Goal: Task Accomplishment & Management: Complete application form

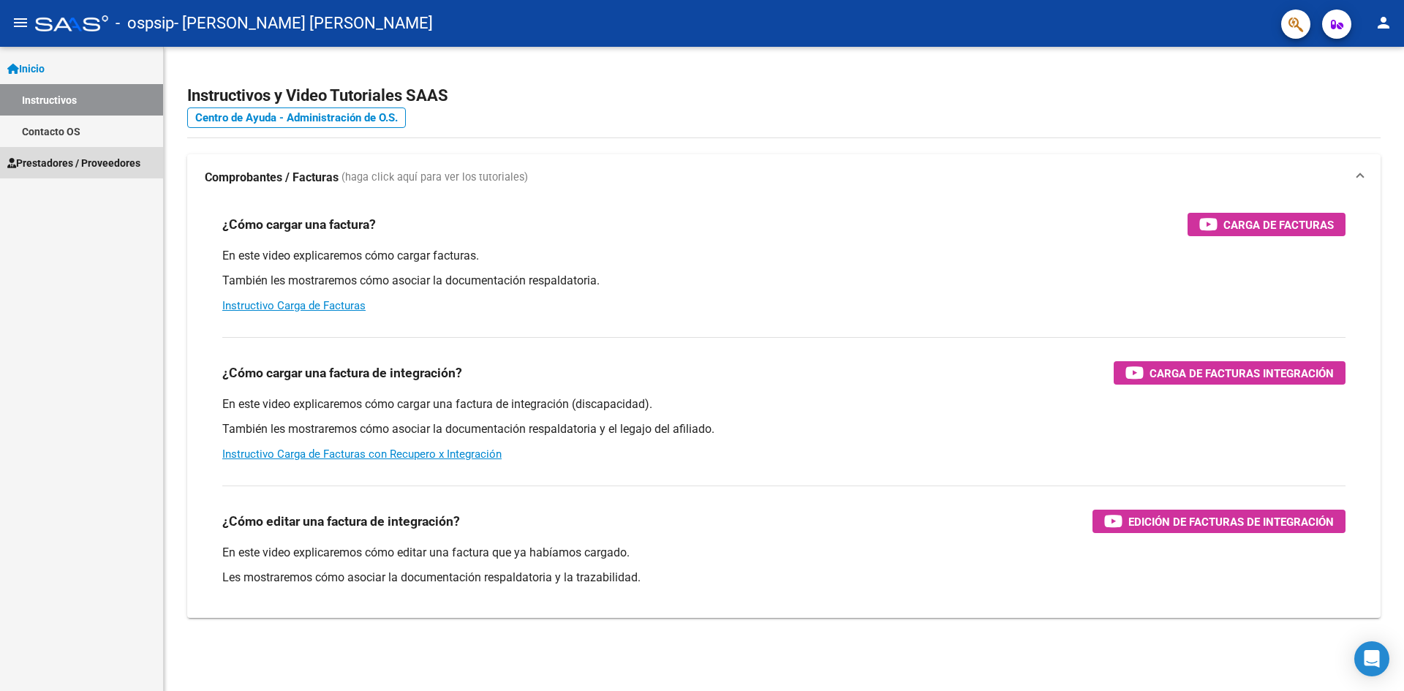
click at [42, 157] on span "Prestadores / Proveedores" at bounding box center [73, 163] width 133 height 16
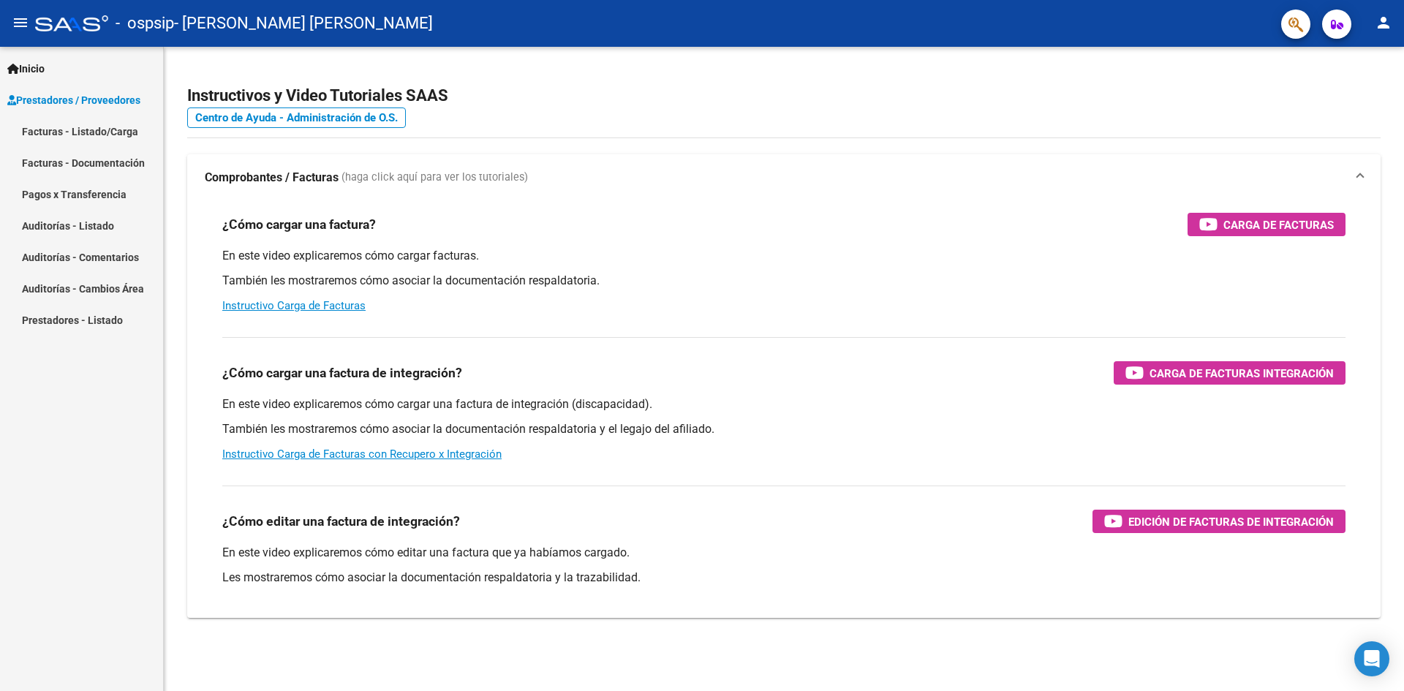
click at [50, 156] on link "Facturas - Documentación" at bounding box center [81, 162] width 163 height 31
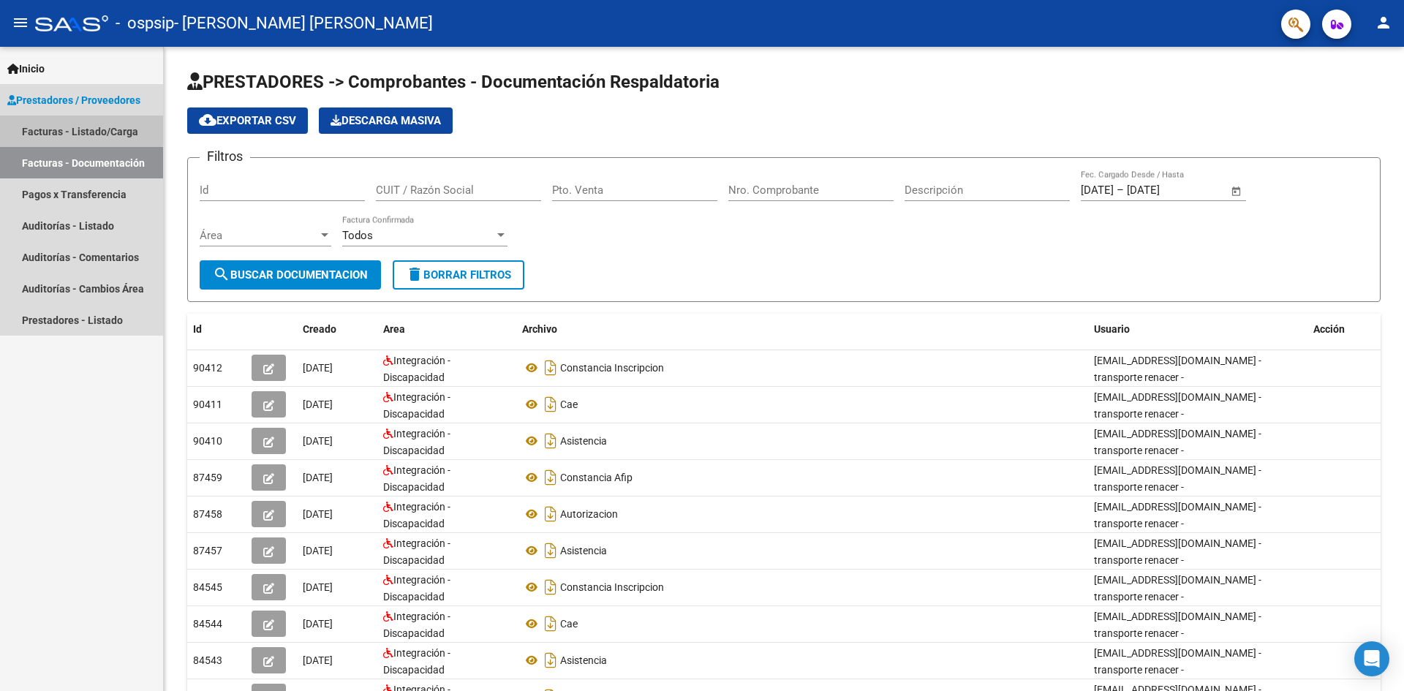
click at [45, 126] on link "Facturas - Listado/Carga" at bounding box center [81, 131] width 163 height 31
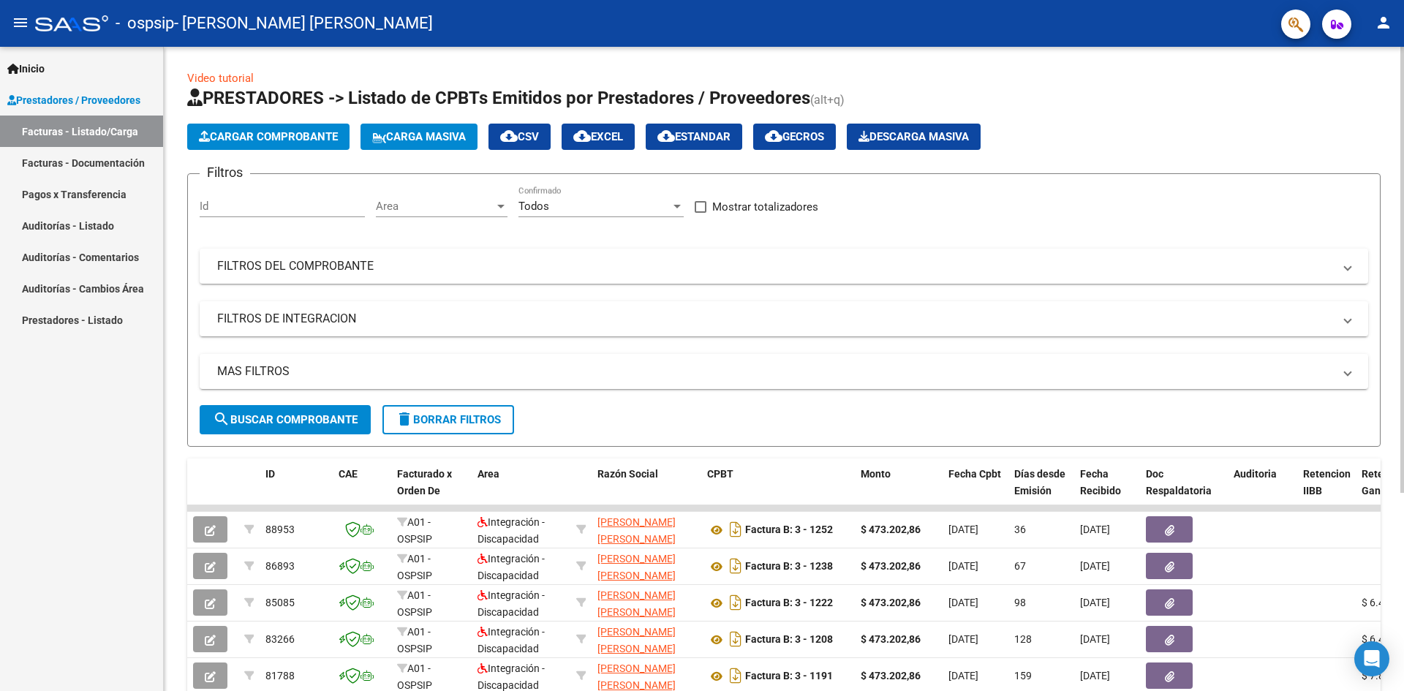
click at [265, 131] on span "Cargar Comprobante" at bounding box center [268, 136] width 139 height 13
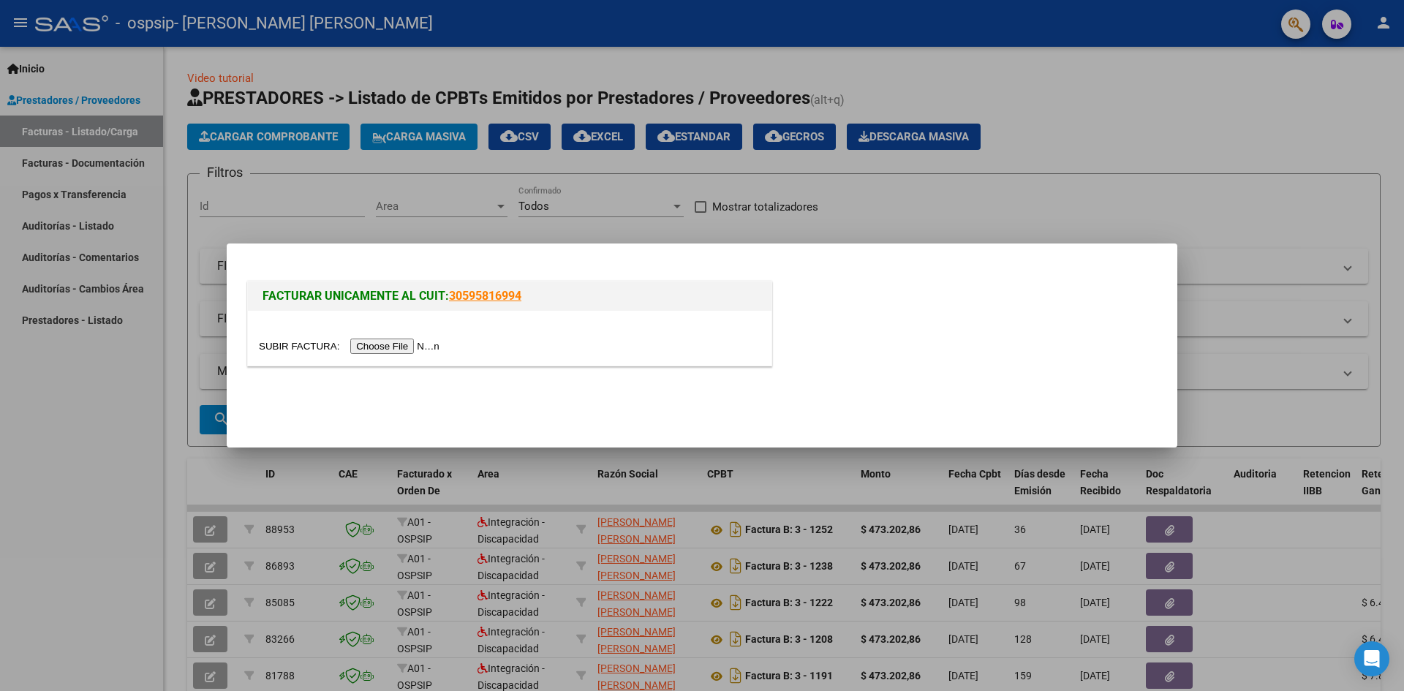
click at [390, 344] on input "file" at bounding box center [351, 346] width 185 height 15
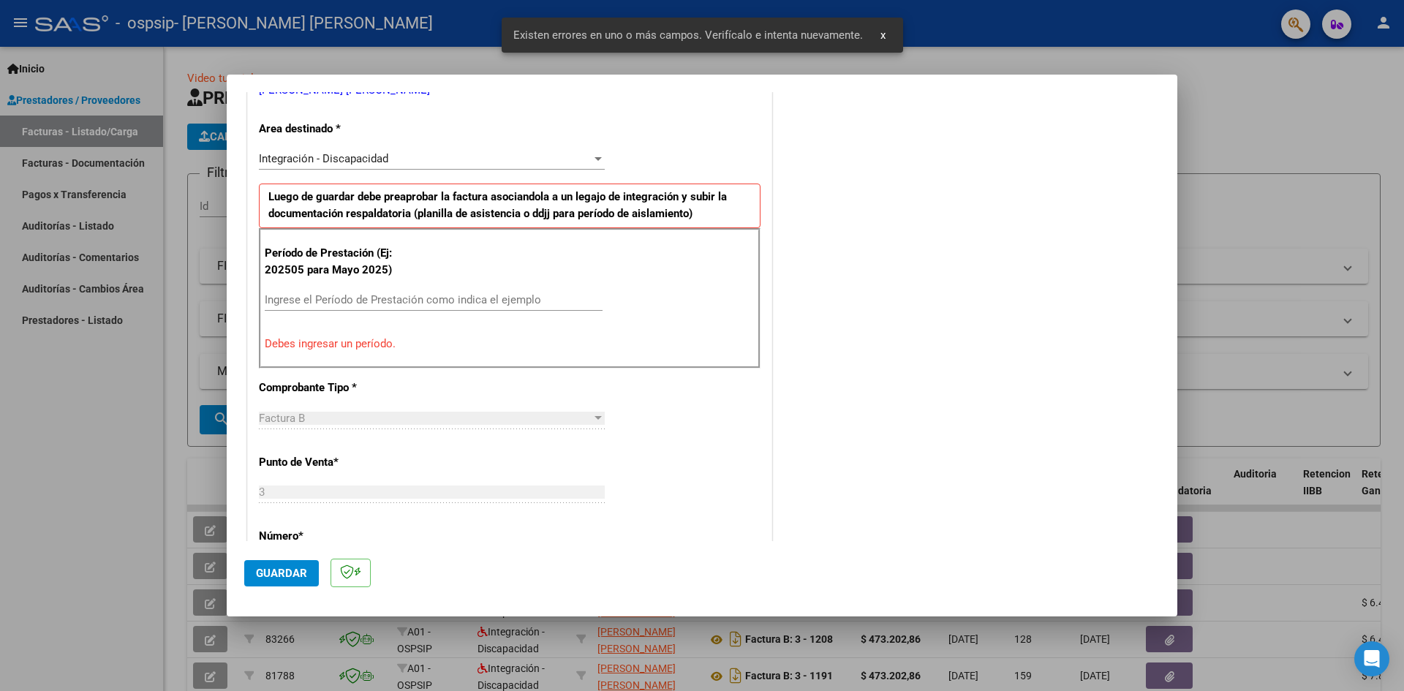
scroll to position [366, 0]
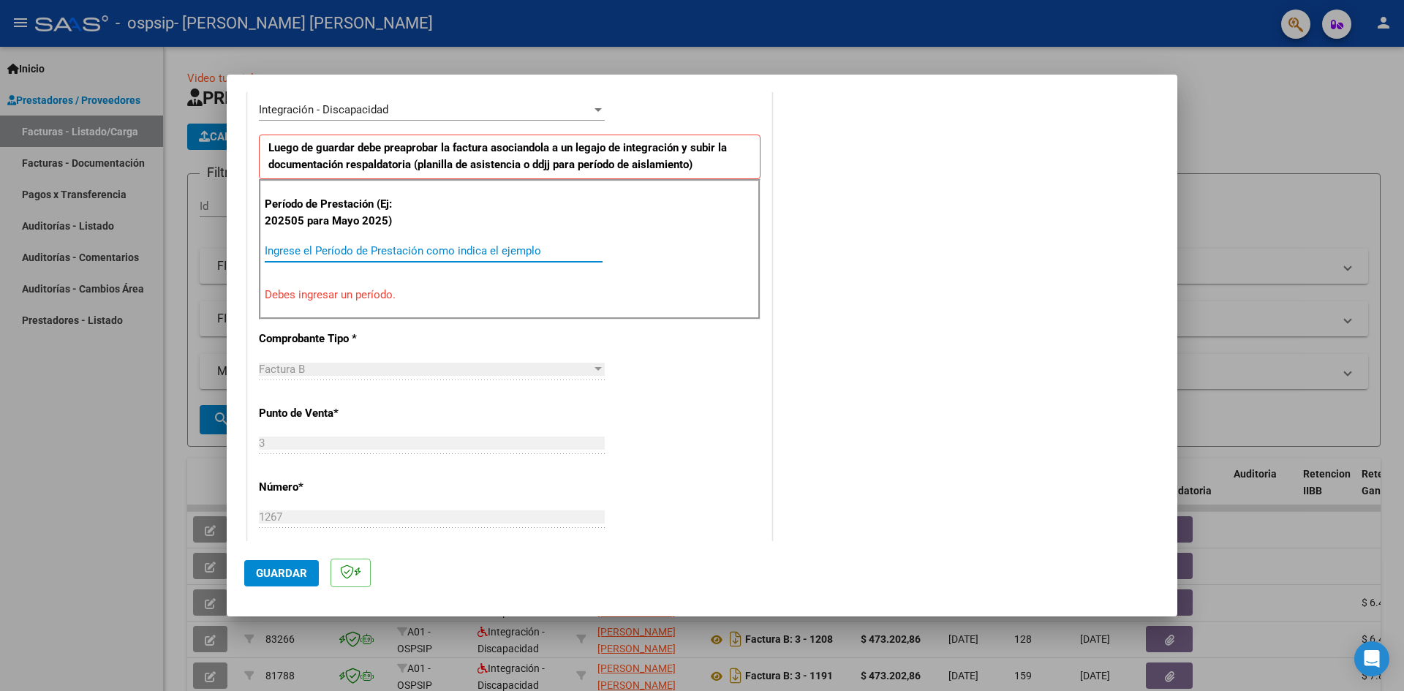
click at [303, 251] on input "Ingrese el Período de Prestación como indica el ejemplo" at bounding box center [434, 250] width 338 height 13
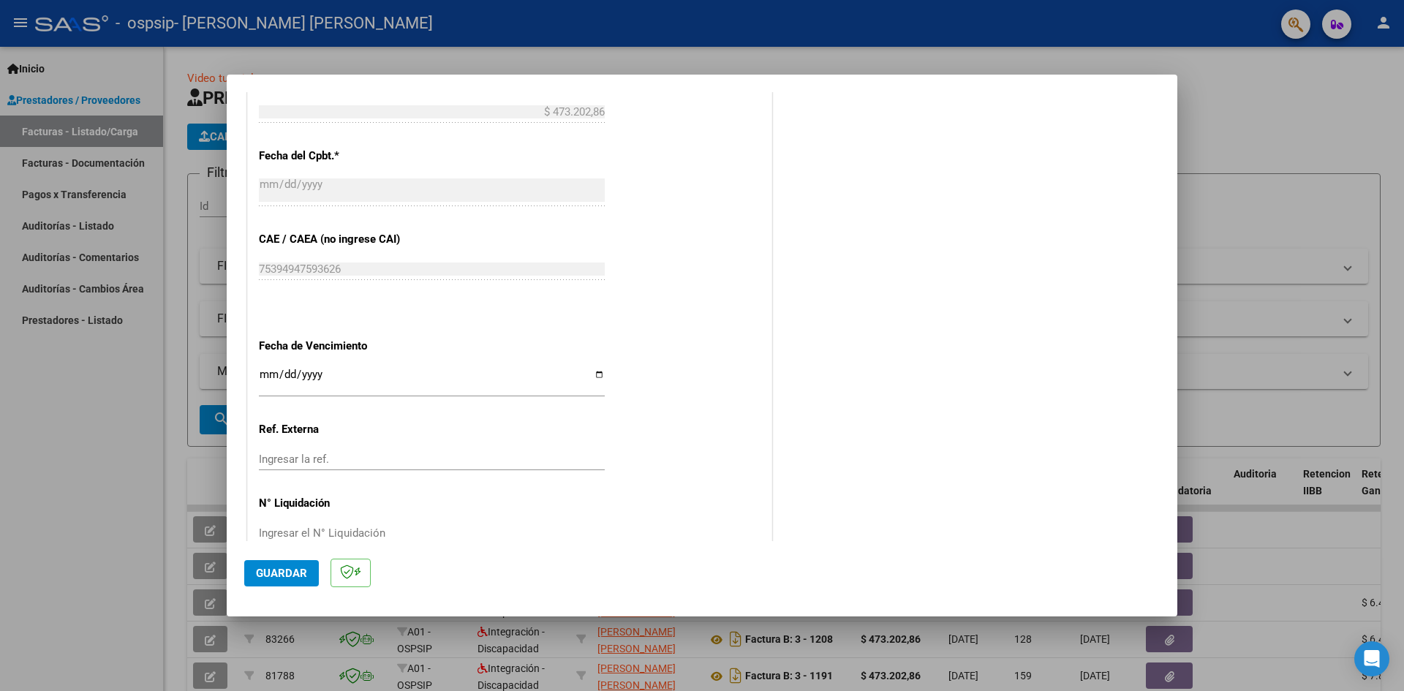
scroll to position [838, 0]
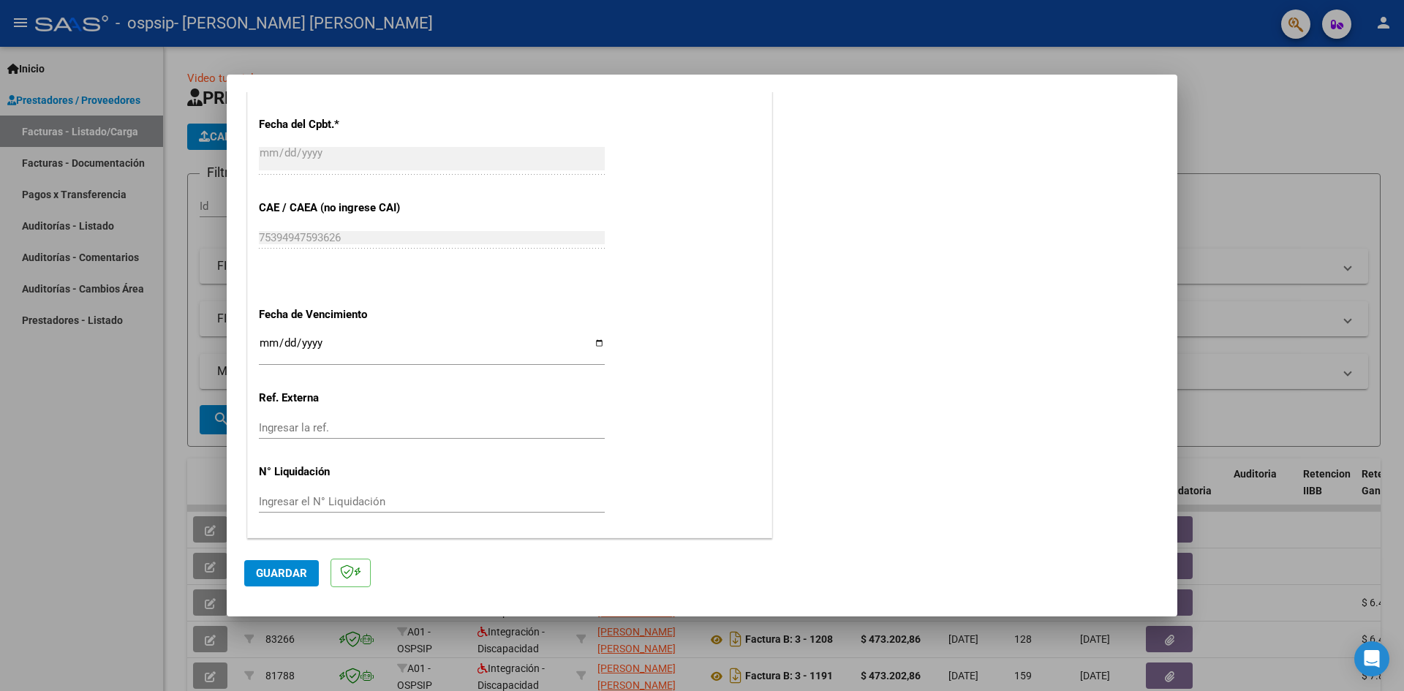
type input "202509"
click at [262, 347] on input "Ingresar la fecha" at bounding box center [432, 348] width 346 height 23
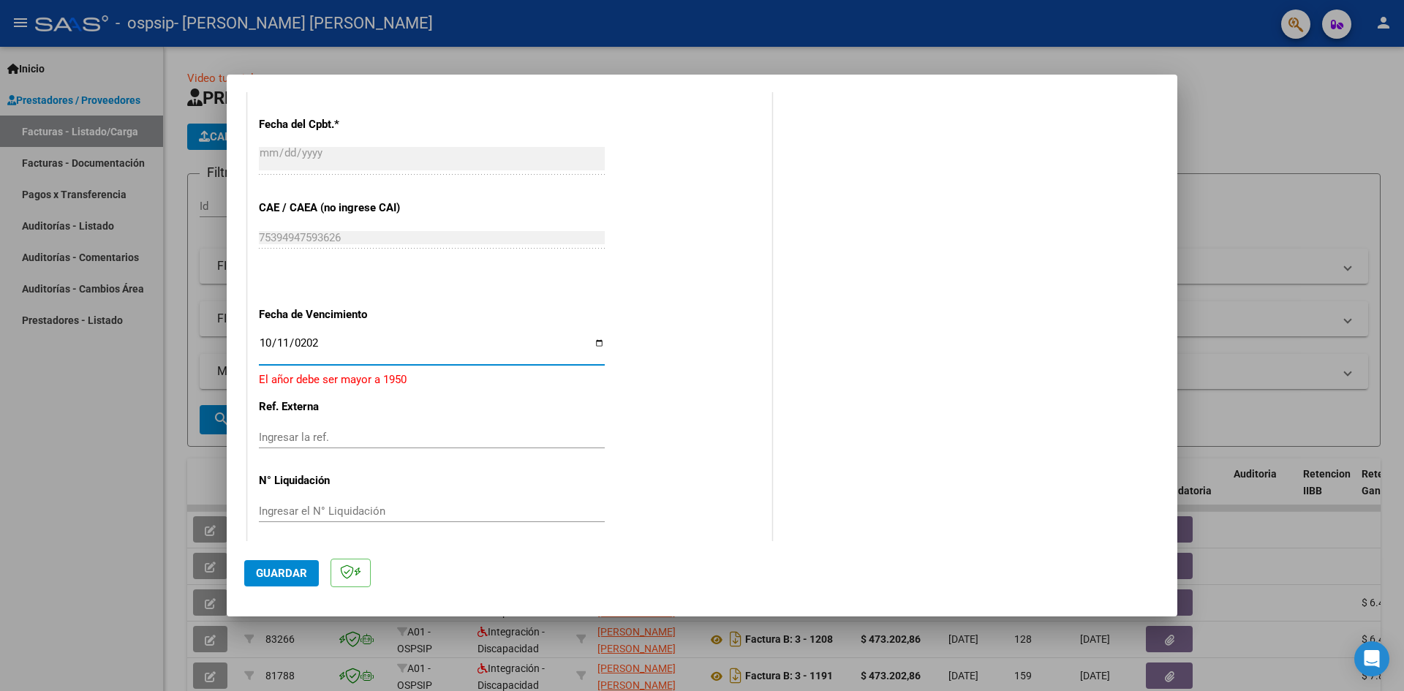
type input "[DATE]"
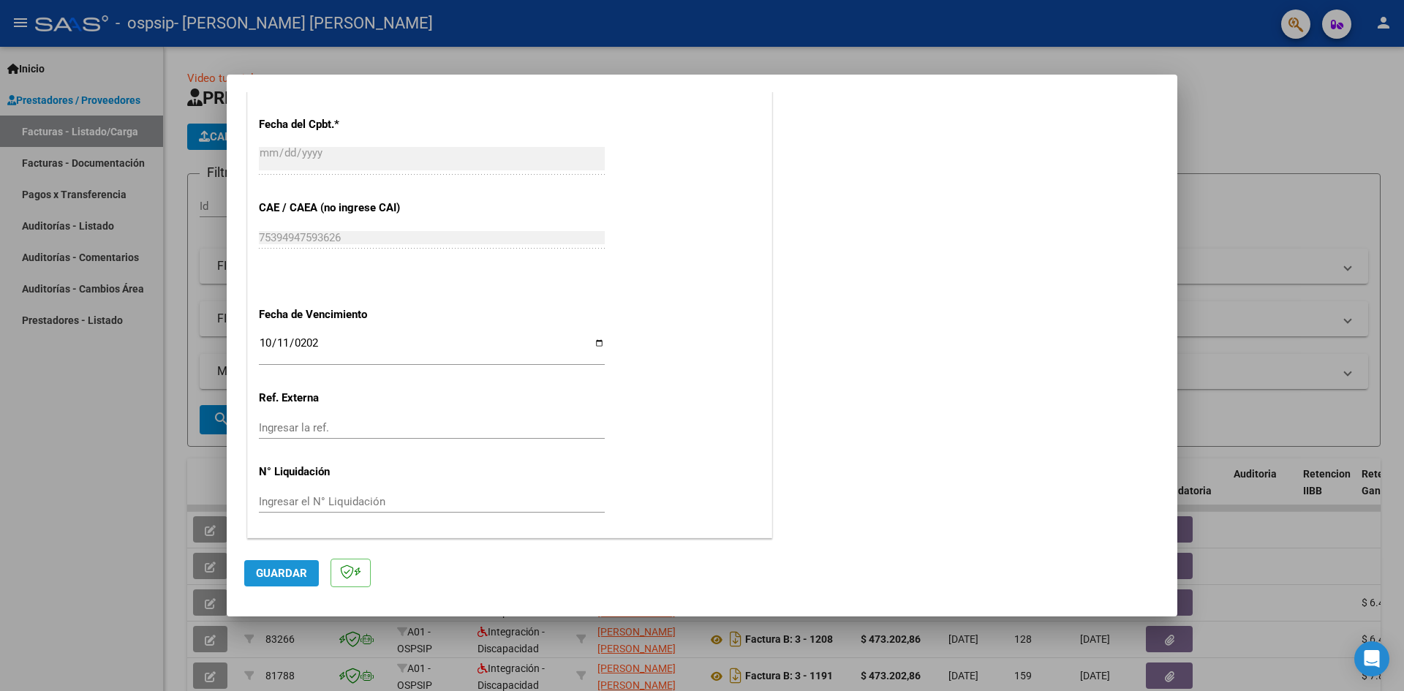
click at [294, 575] on span "Guardar" at bounding box center [281, 573] width 51 height 13
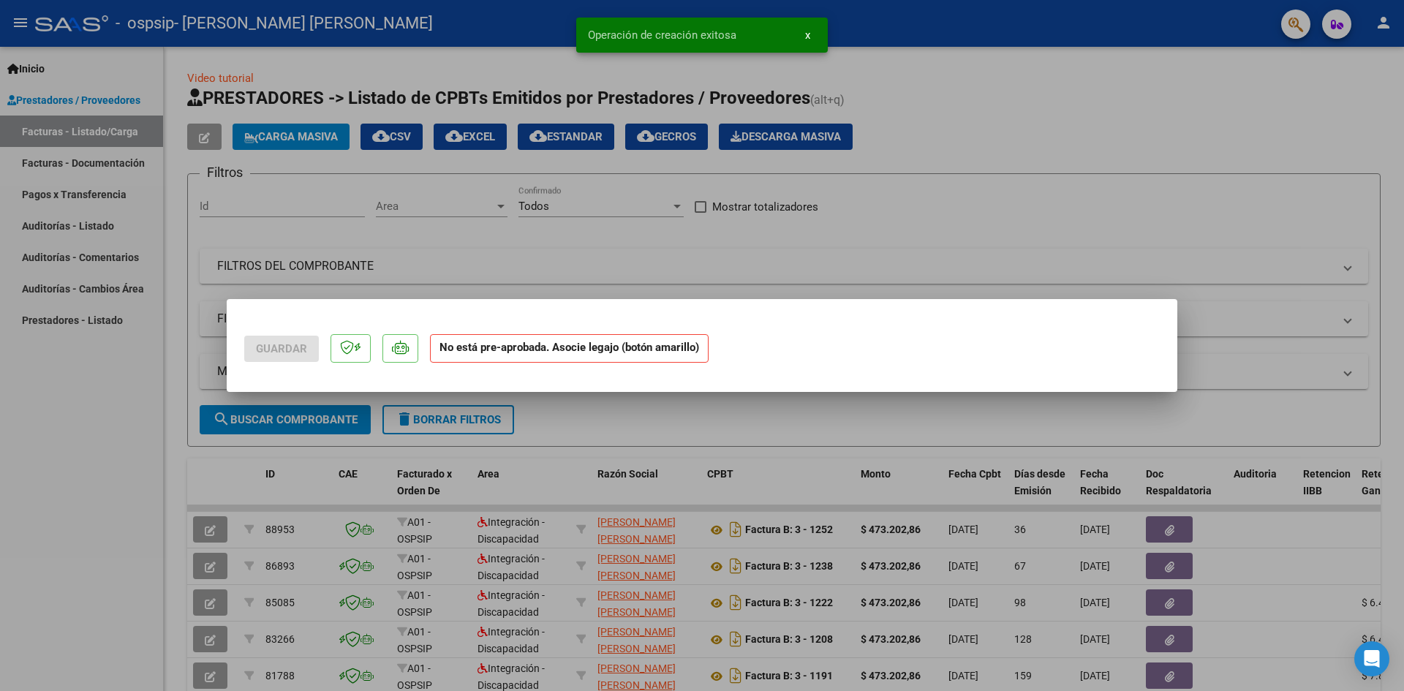
scroll to position [0, 0]
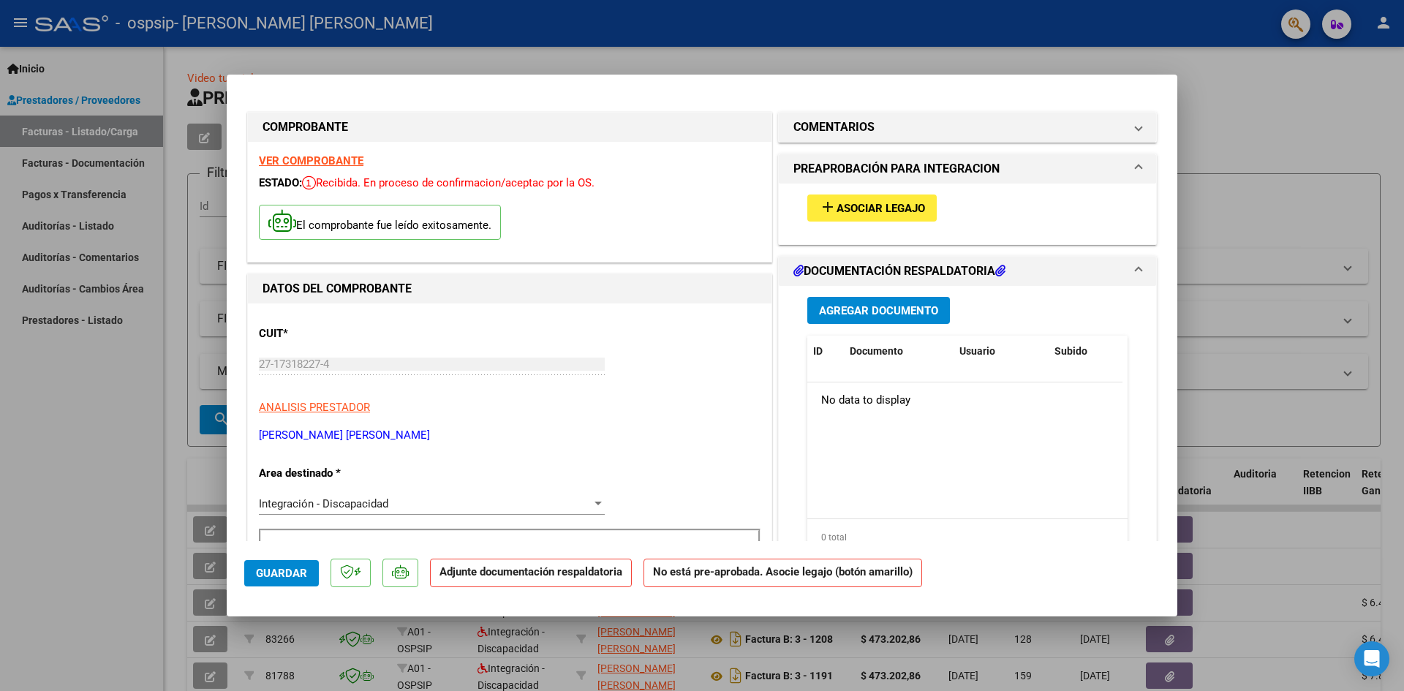
click at [869, 212] on span "Asociar Legajo" at bounding box center [880, 208] width 88 height 13
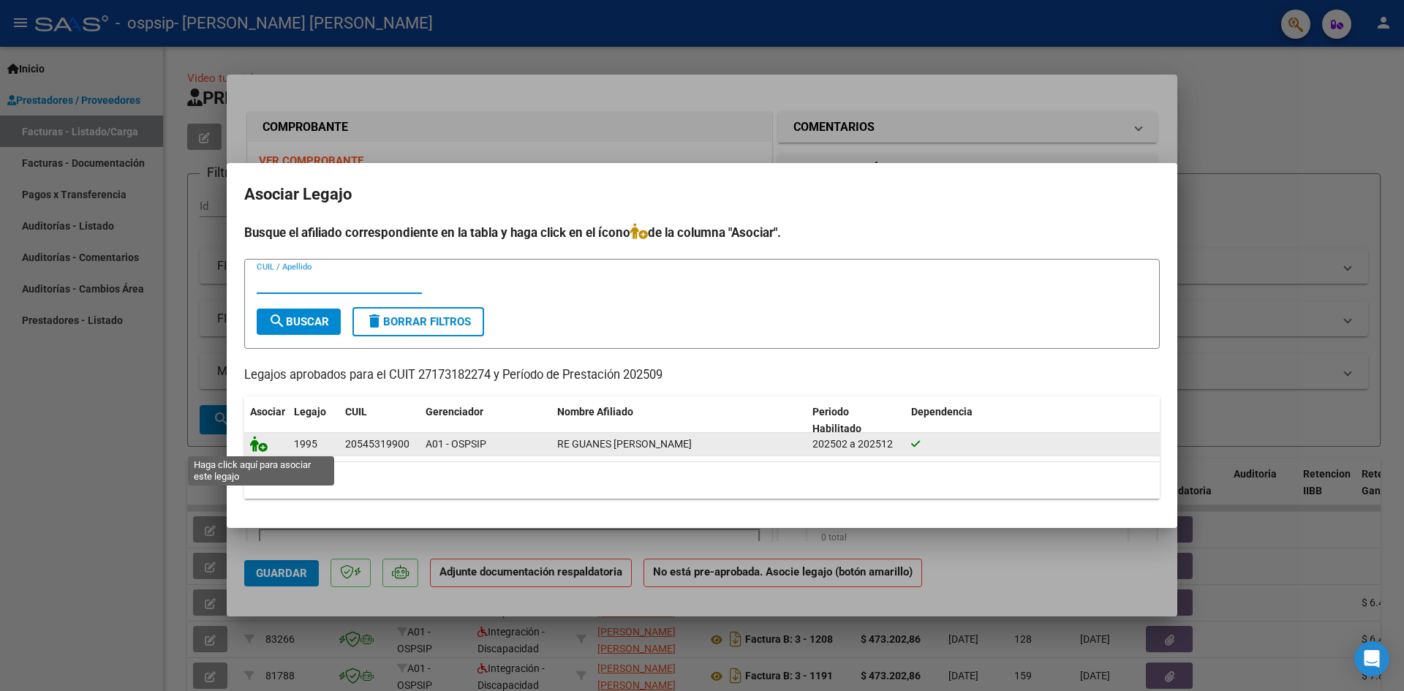
click at [263, 450] on icon at bounding box center [259, 444] width 18 height 16
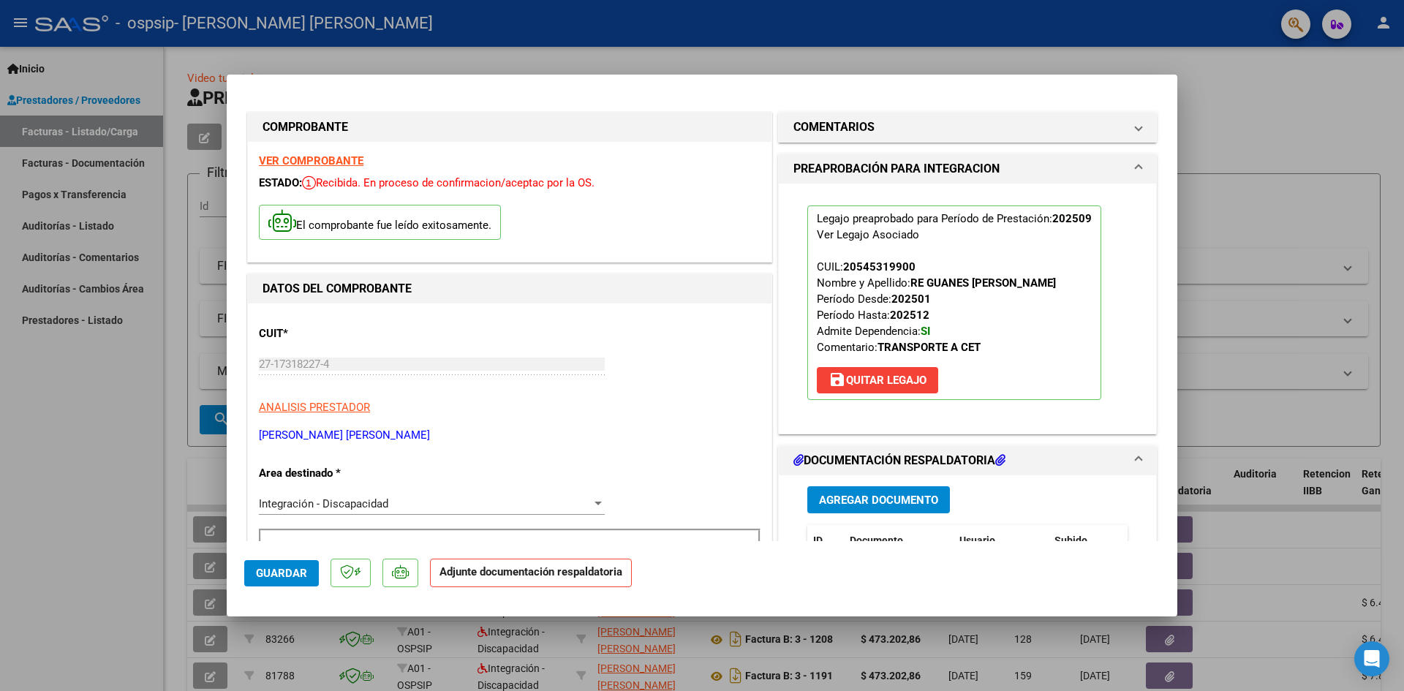
click at [901, 502] on span "Agregar Documento" at bounding box center [878, 500] width 119 height 13
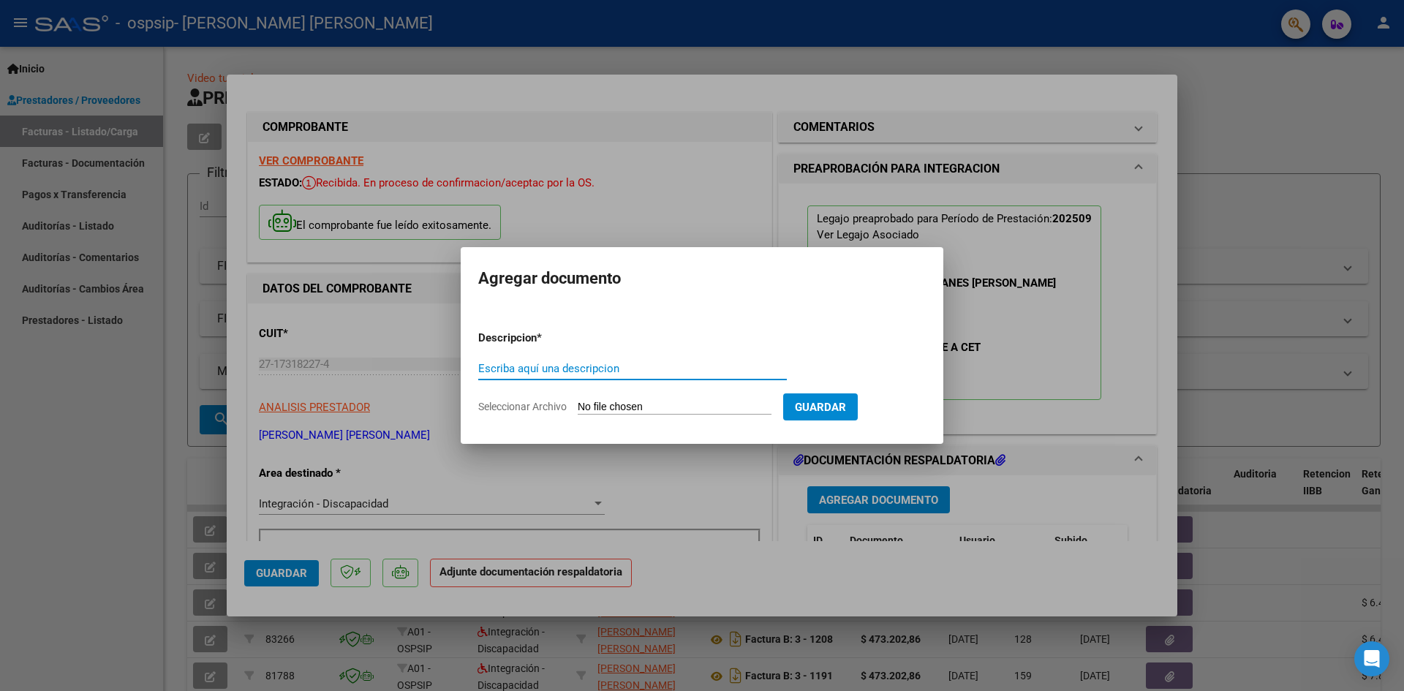
click at [546, 368] on input "Escriba aquí una descripcion" at bounding box center [632, 368] width 309 height 13
type input "Asistencia"
click at [724, 408] on input "Seleccionar Archivo" at bounding box center [675, 408] width 194 height 14
type input "C:\fakepath\ASISTENCIA RE GUANES SEPTIEMBRE.pdf"
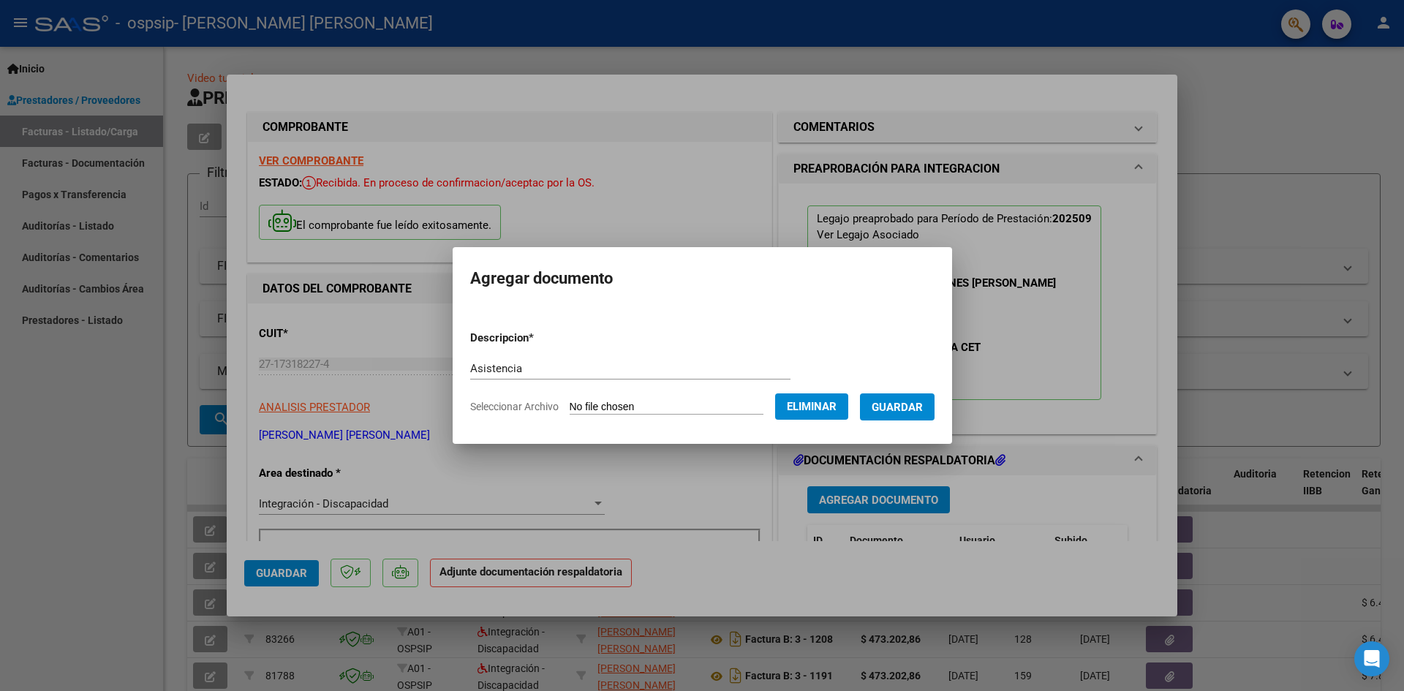
click at [902, 408] on span "Guardar" at bounding box center [897, 407] width 51 height 13
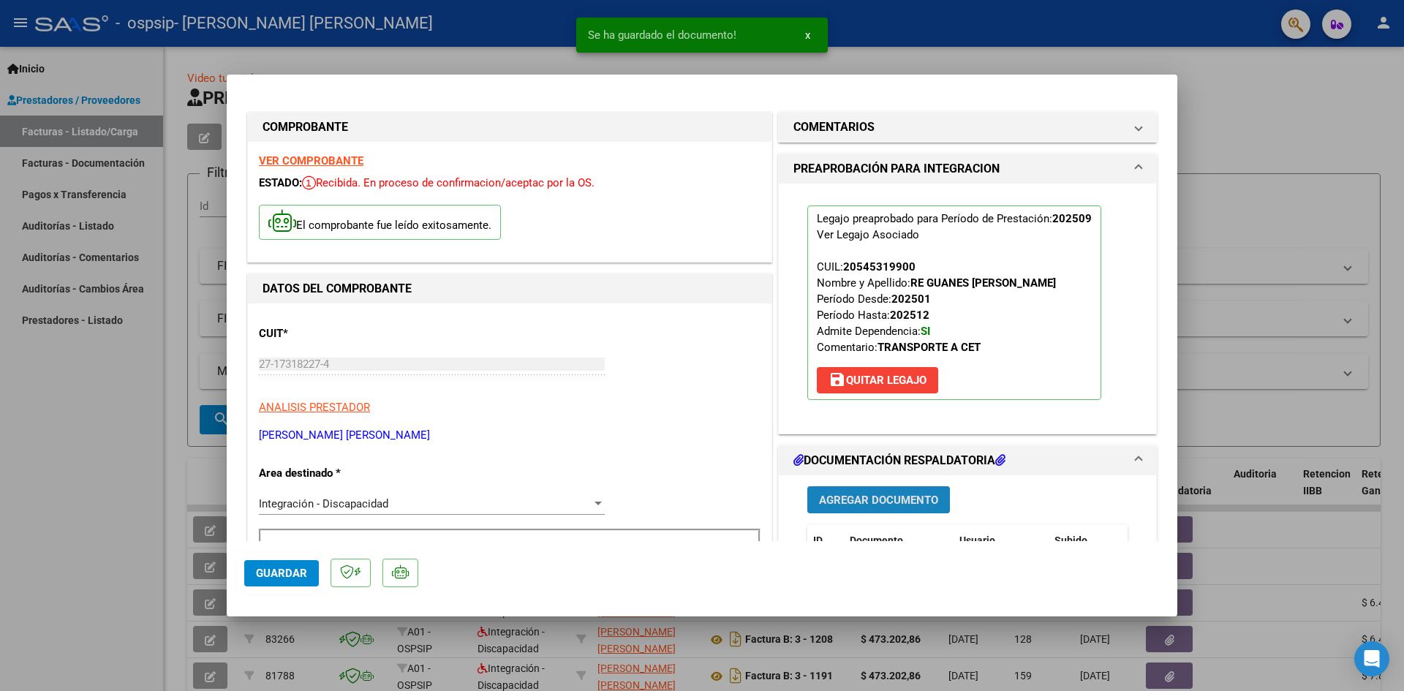
click at [873, 491] on button "Agregar Documento" at bounding box center [878, 499] width 143 height 27
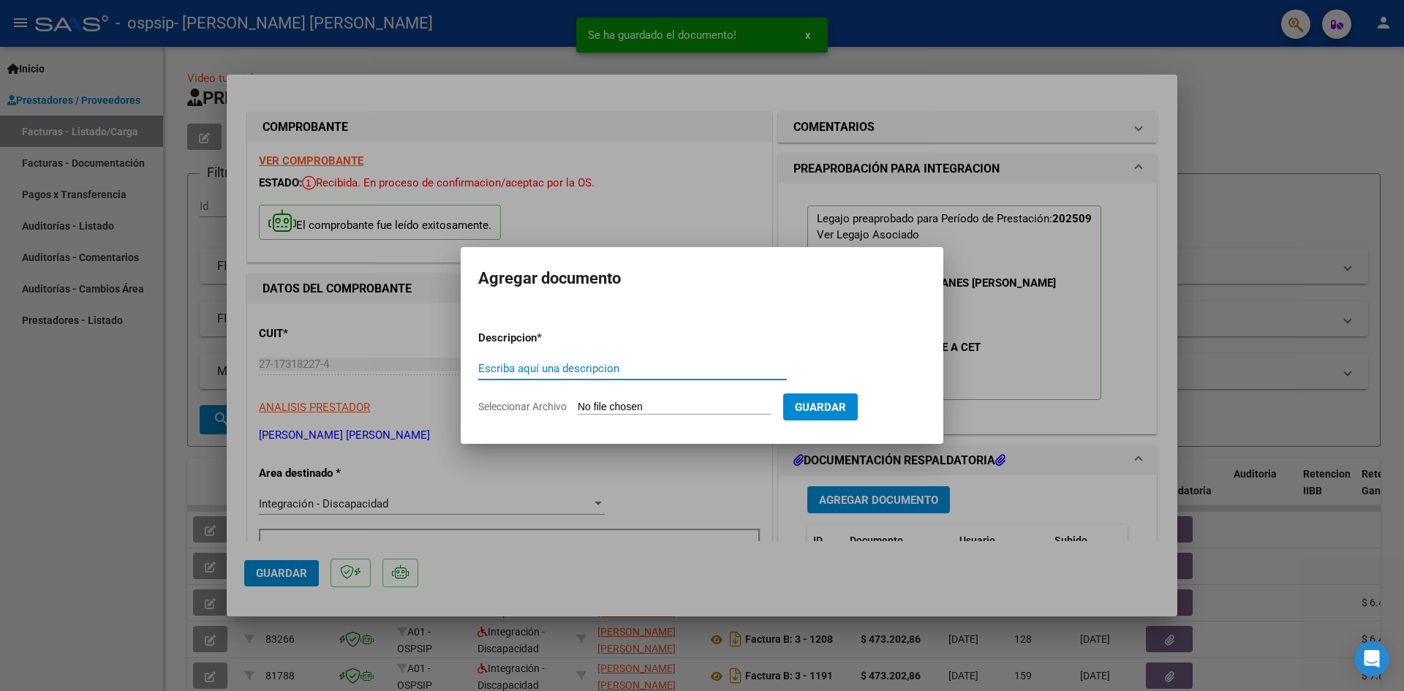
click at [540, 363] on input "Escriba aquí una descripcion" at bounding box center [632, 368] width 309 height 13
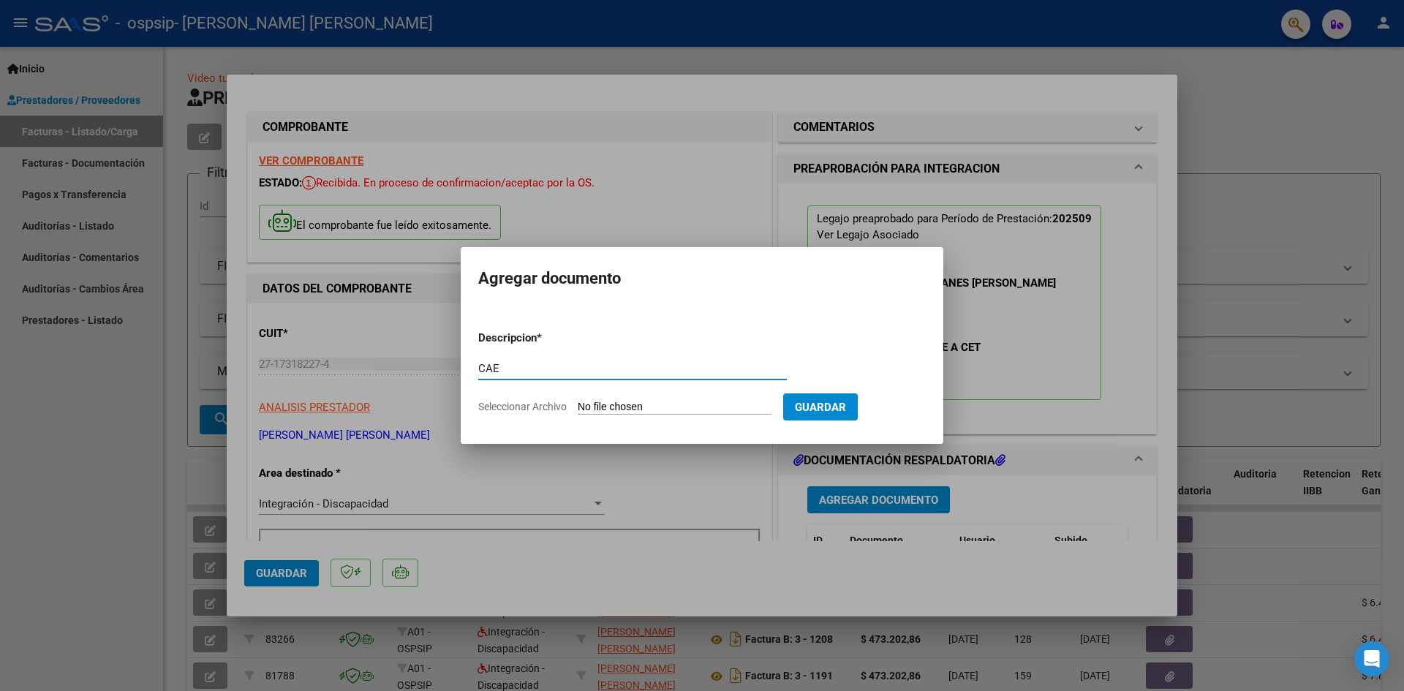
type input "CAE"
click at [740, 406] on input "Seleccionar Archivo" at bounding box center [675, 408] width 194 height 14
type input "C:\fakepath\CAE RE GUANES SEPTIEMBRE.pdf"
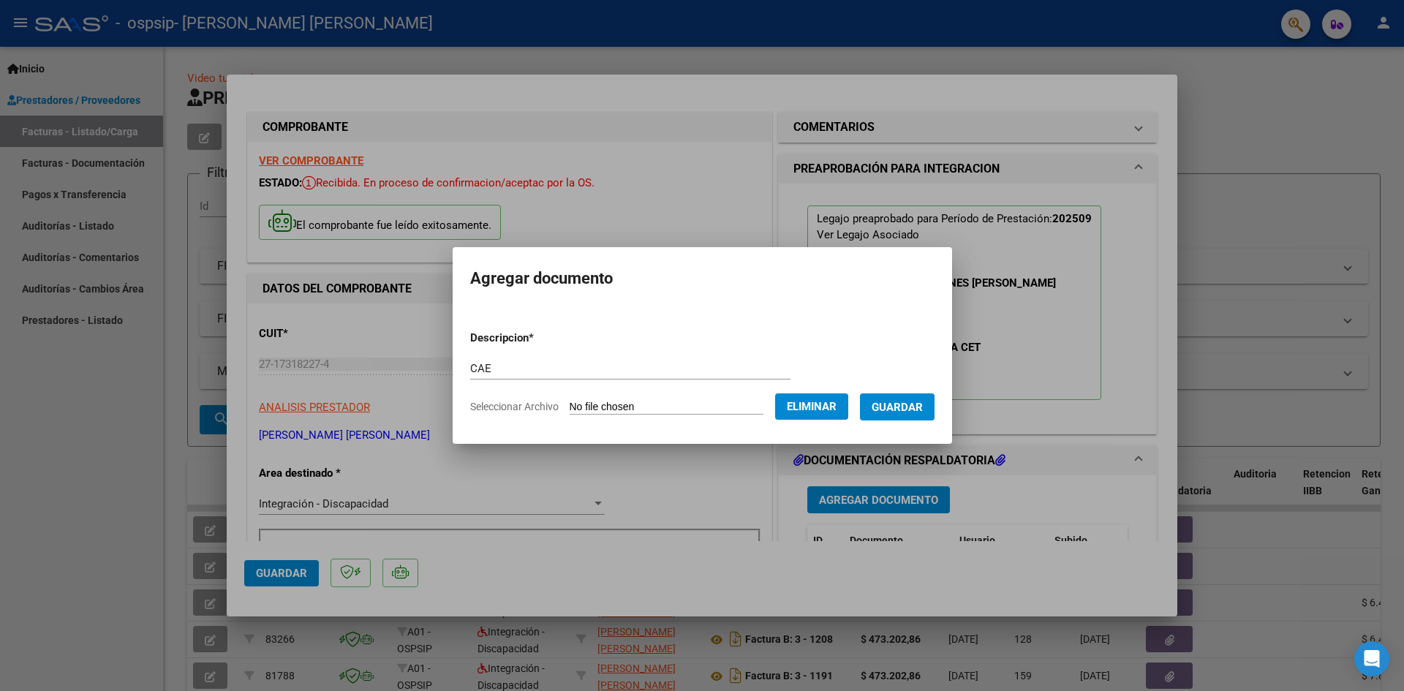
click at [894, 399] on button "Guardar" at bounding box center [897, 406] width 75 height 27
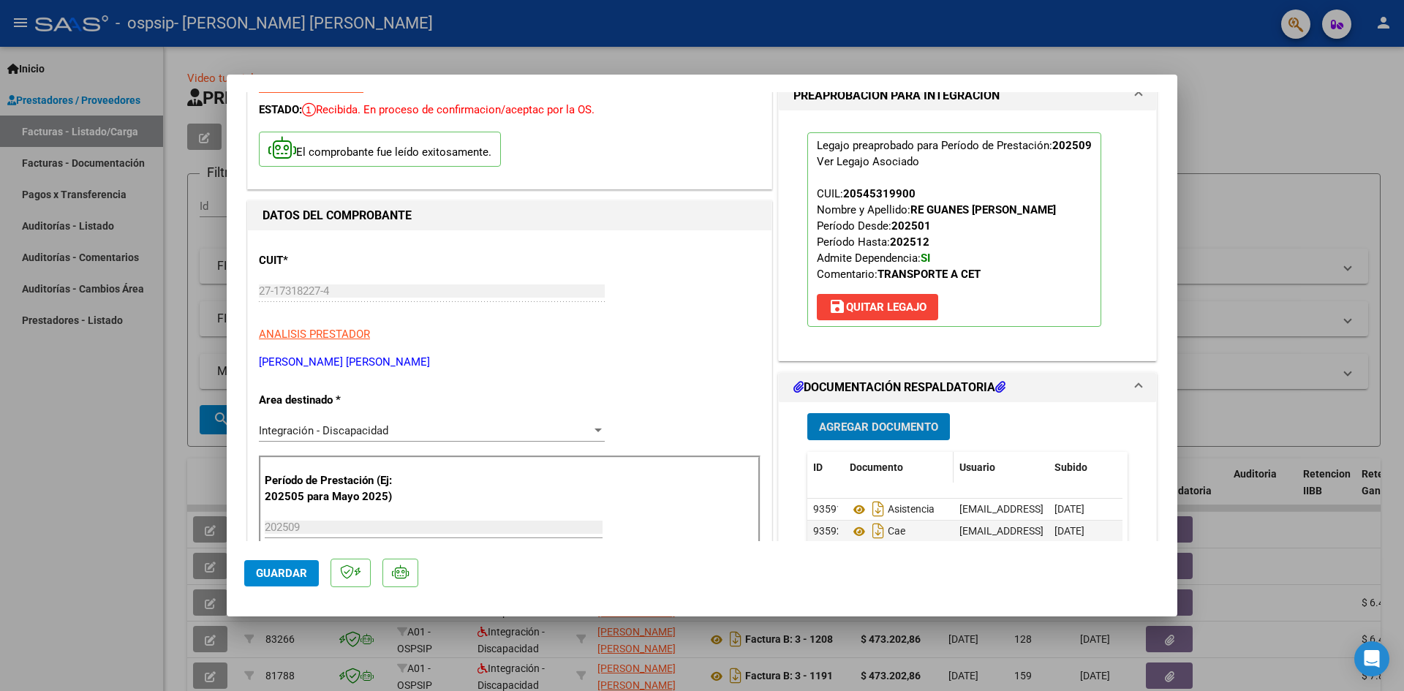
scroll to position [512, 0]
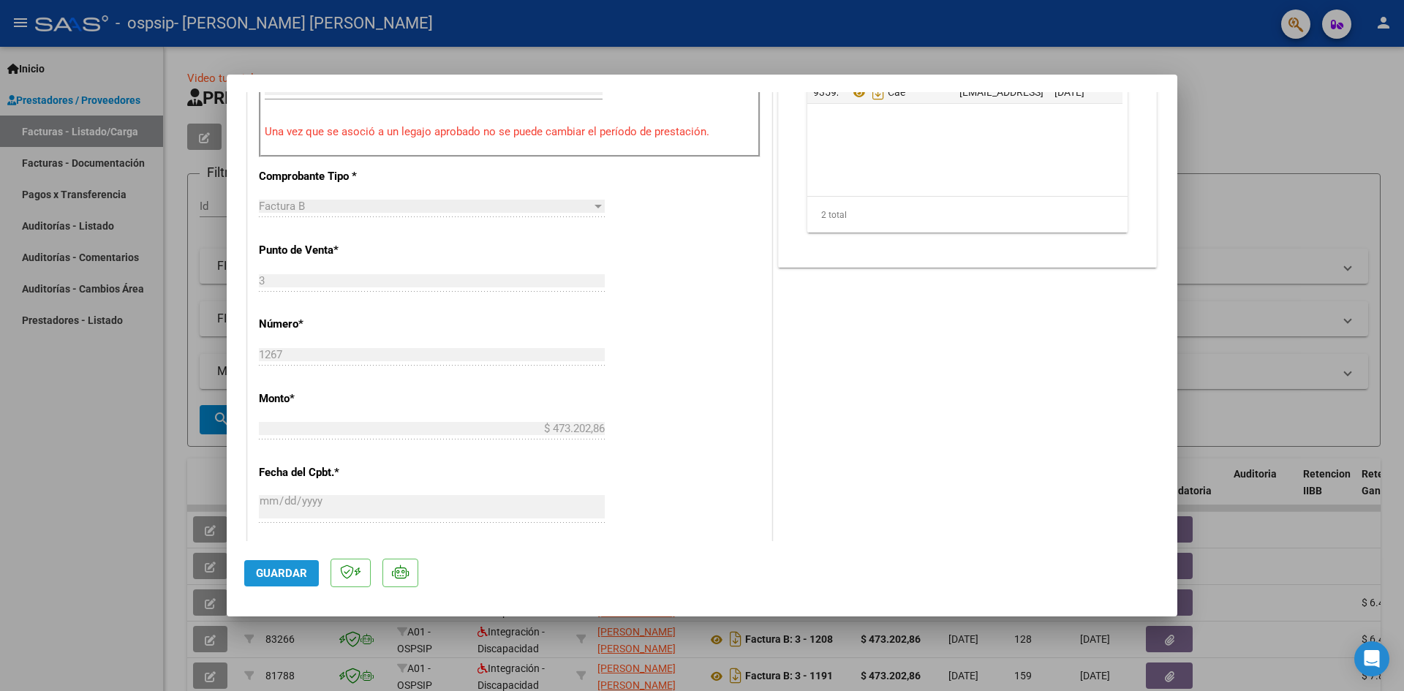
click at [293, 567] on span "Guardar" at bounding box center [281, 573] width 51 height 13
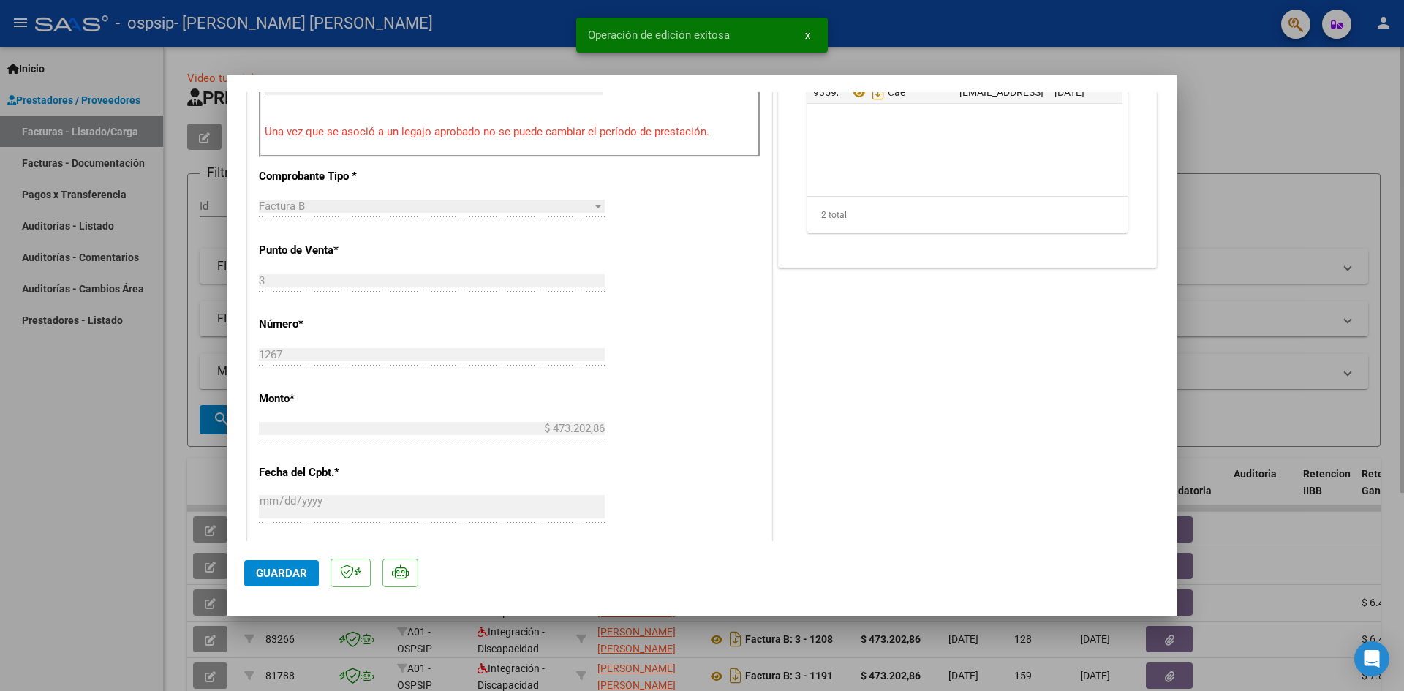
click at [1293, 91] on div at bounding box center [702, 345] width 1404 height 691
type input "$ 0,00"
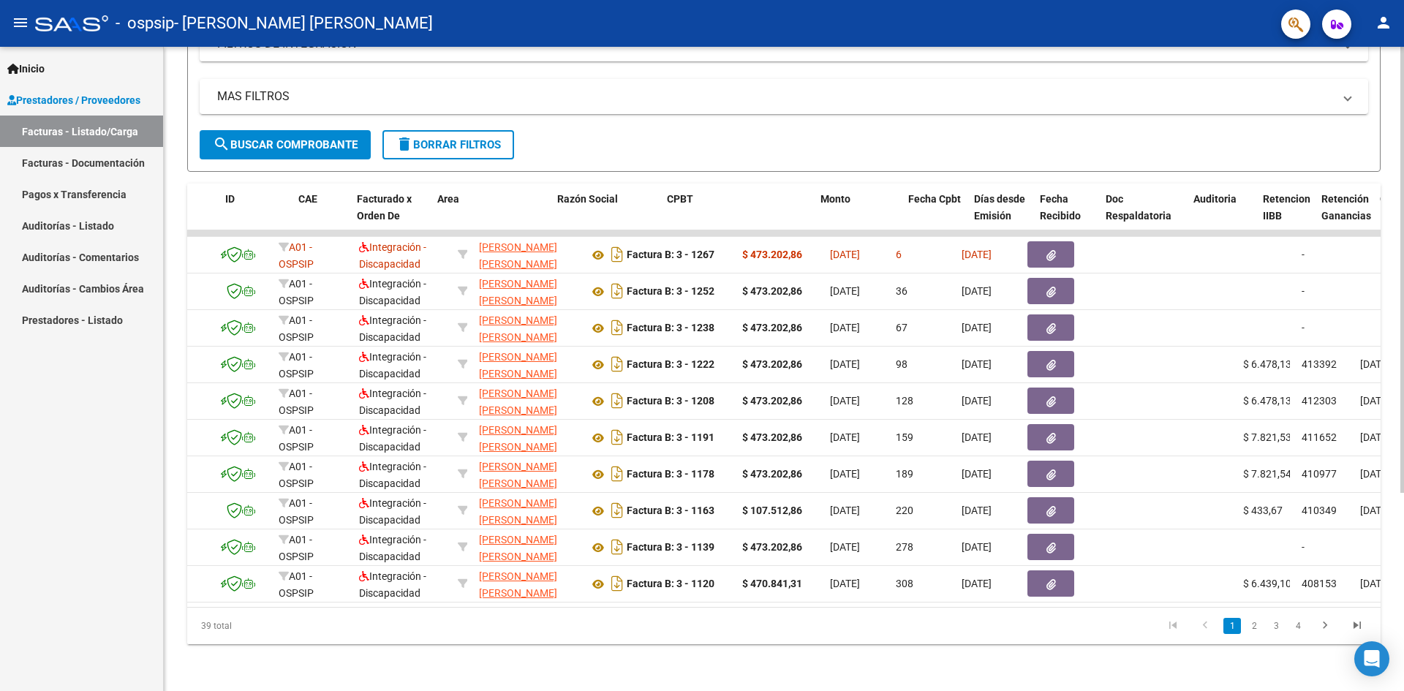
scroll to position [0, 0]
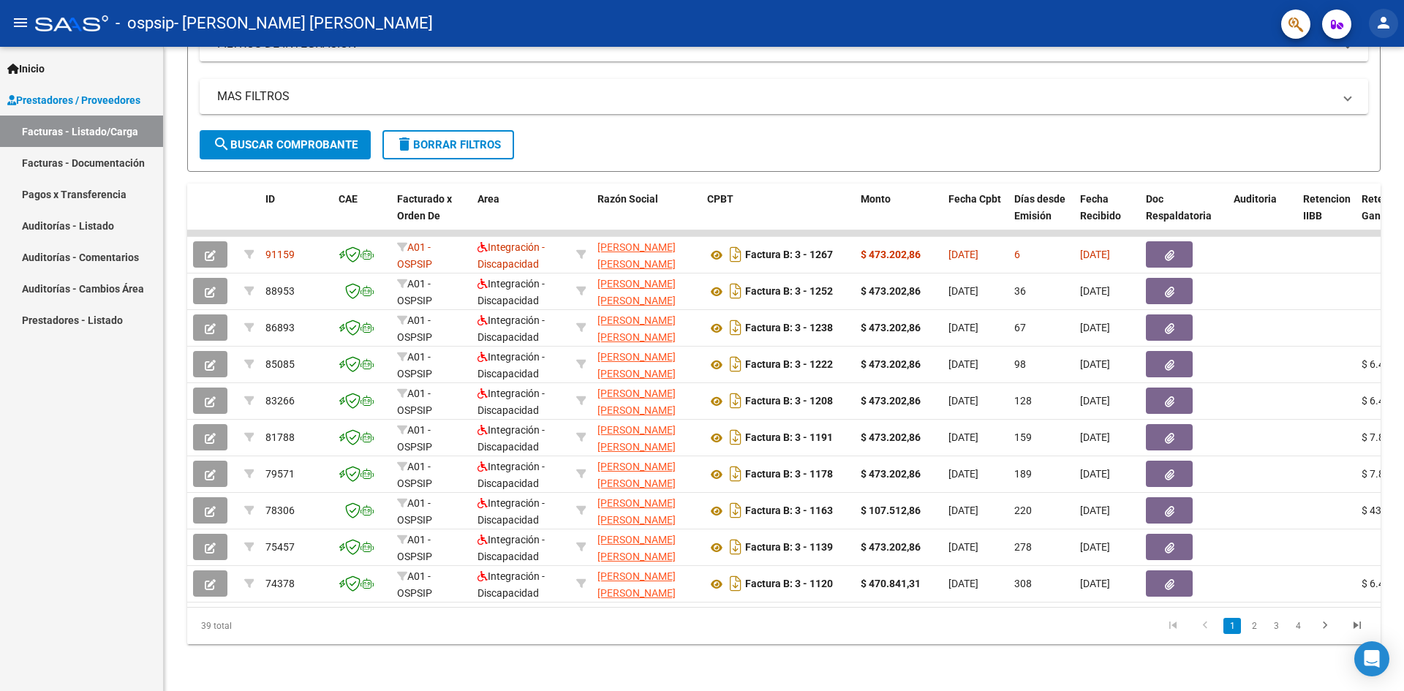
click at [1388, 23] on mat-icon "person" at bounding box center [1384, 23] width 18 height 18
click at [1365, 93] on button "exit_to_app Salir" at bounding box center [1353, 96] width 89 height 35
